Goal: Task Accomplishment & Management: Manage account settings

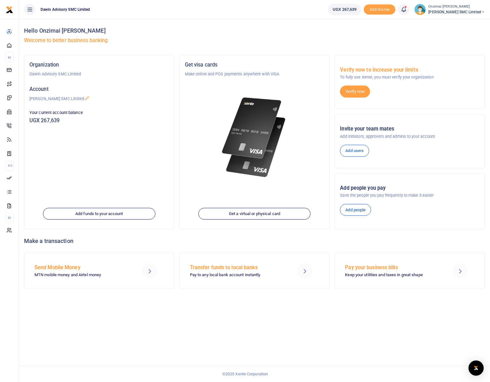
click at [405, 10] on icon at bounding box center [404, 9] width 6 height 7
click at [368, 42] on h6 "Transactions to act upon" at bounding box center [369, 41] width 70 height 5
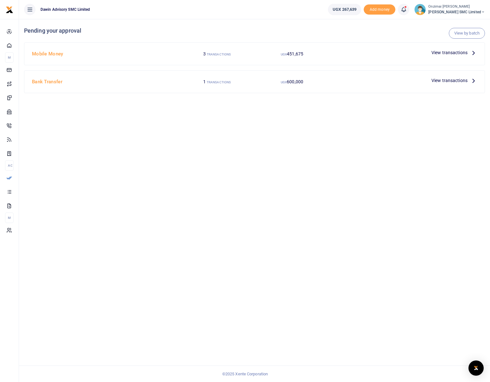
click at [457, 54] on span "View transactions" at bounding box center [450, 52] width 36 height 7
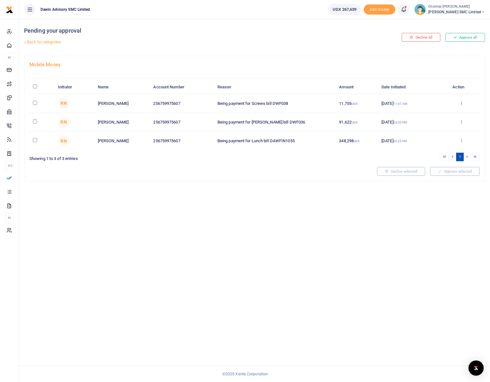
click at [35, 102] on input "checkbox" at bounding box center [35, 103] width 4 height 4
checkbox input "true"
click at [35, 122] on input "checkbox" at bounding box center [35, 121] width 4 height 4
checkbox input "true"
click at [435, 173] on icon at bounding box center [435, 171] width 3 height 4
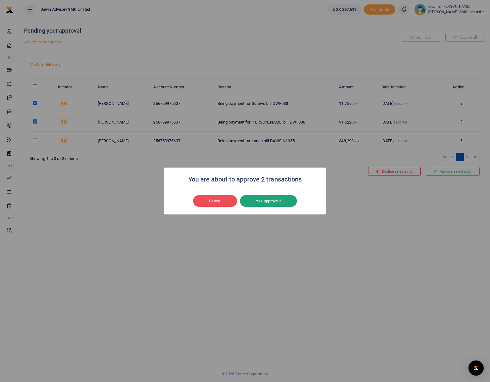
click at [282, 203] on button "Yes approve 2" at bounding box center [268, 201] width 57 height 12
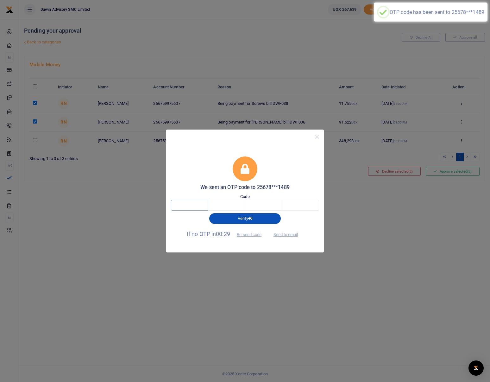
click at [193, 206] on input "text" at bounding box center [189, 205] width 37 height 11
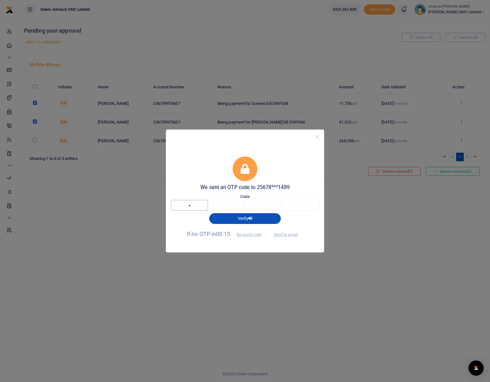
type input "9"
type input "6"
type input "7"
type input "9"
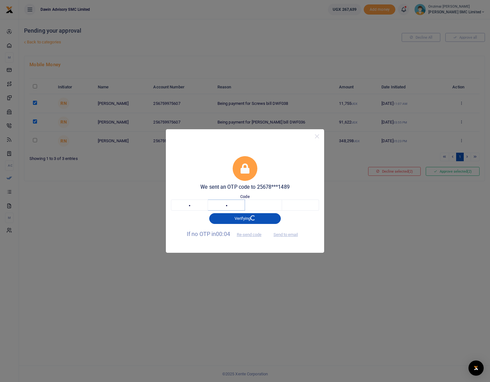
type input "6"
type input "7"
